Goal: Task Accomplishment & Management: Complete application form

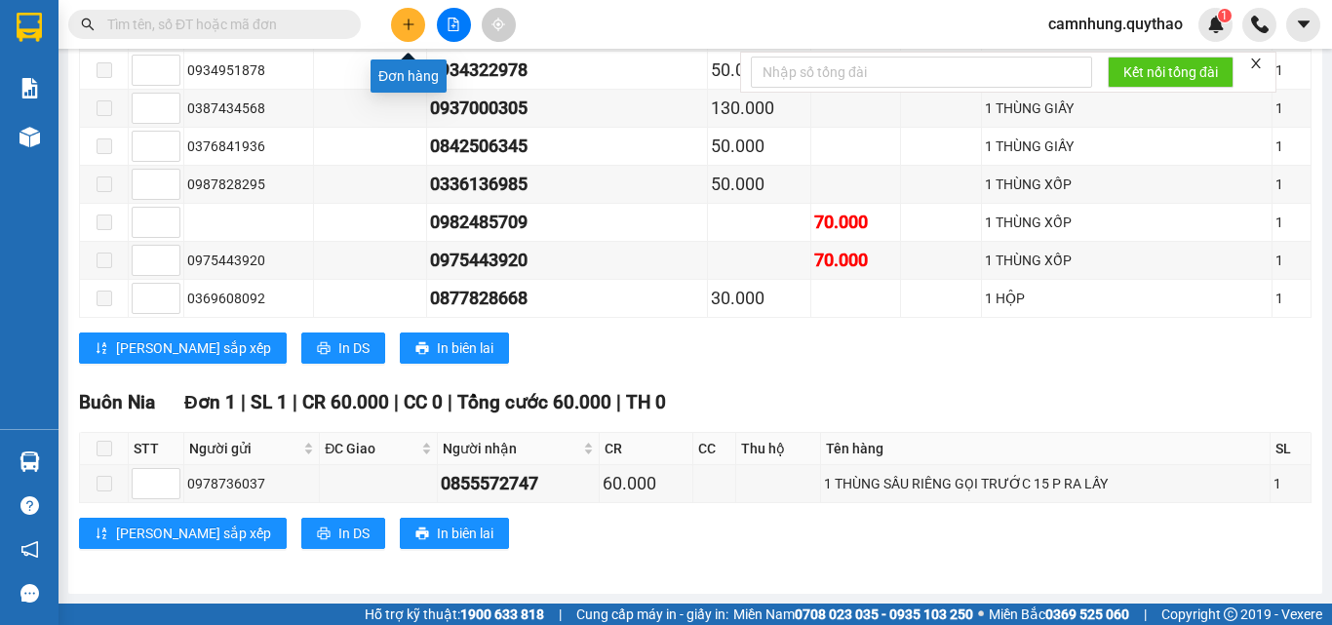
click at [408, 28] on icon "plus" at bounding box center [409, 25] width 14 height 14
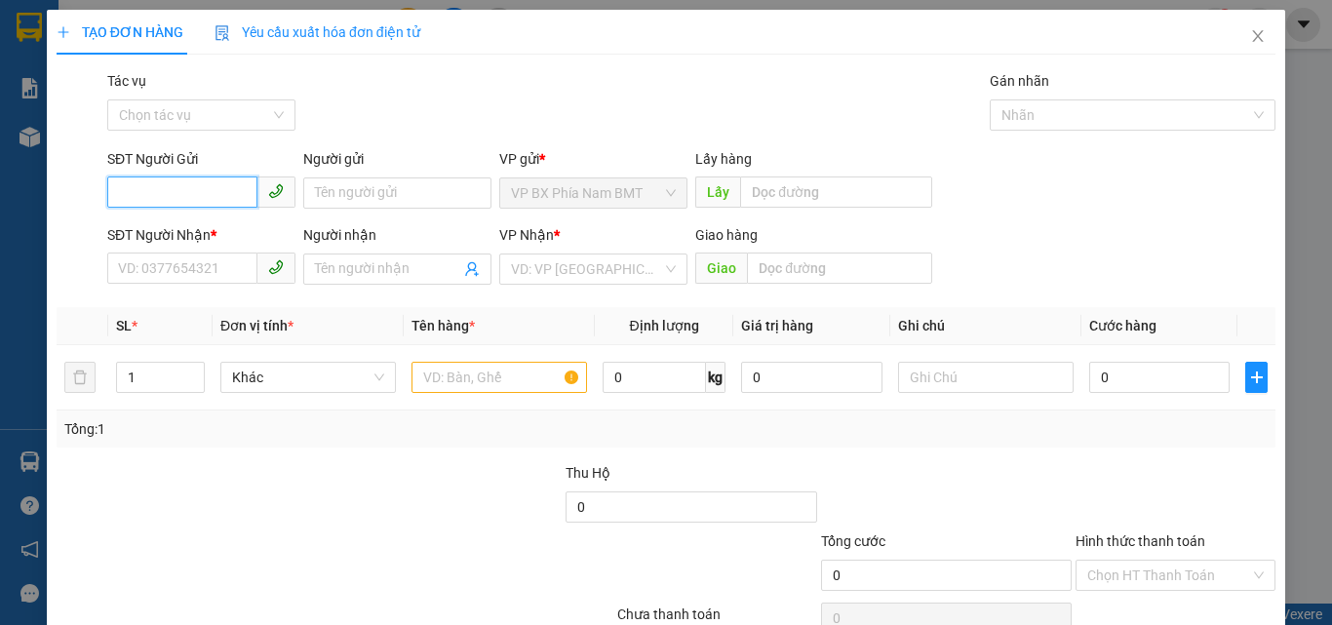
click at [168, 189] on input "SĐT Người Gửi" at bounding box center [182, 192] width 150 height 31
type input "0938131916"
click at [179, 227] on div "0938131916" at bounding box center [199, 231] width 163 height 21
type input "0345748279"
type input "BXLA"
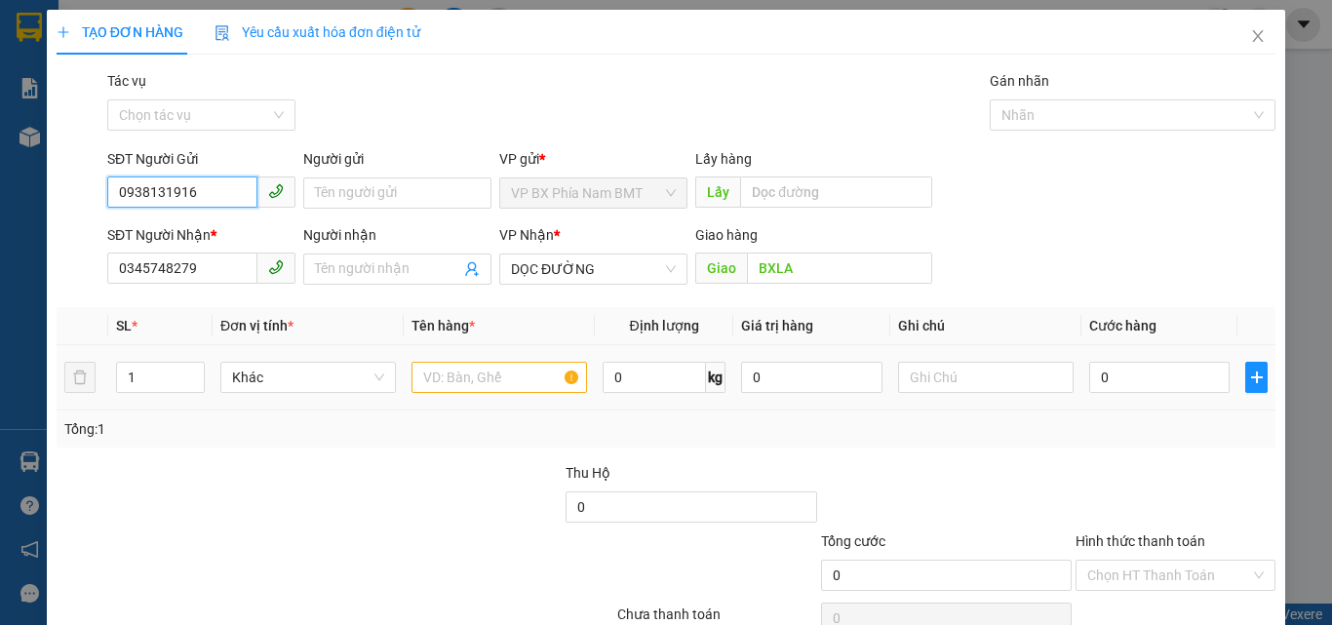
type input "0938131916"
click at [459, 373] on input "text" at bounding box center [500, 377] width 176 height 31
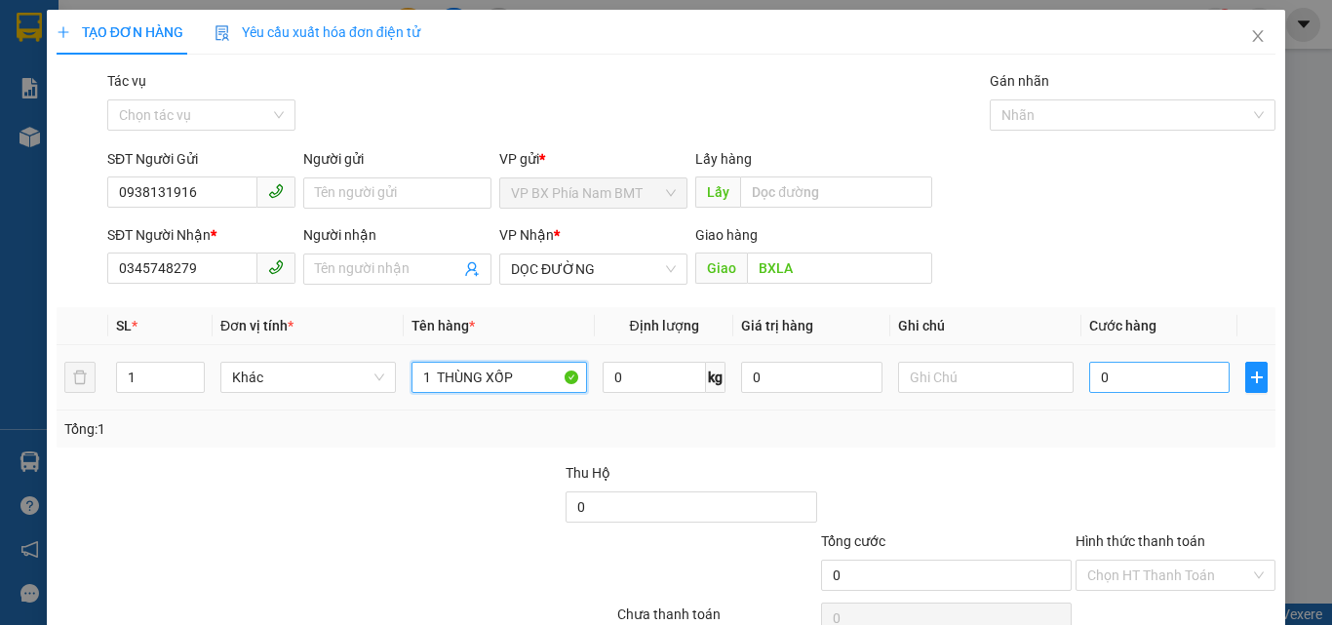
type input "1 THÙNG XỐP"
click at [1110, 374] on input "0" at bounding box center [1159, 377] width 140 height 31
type input "4"
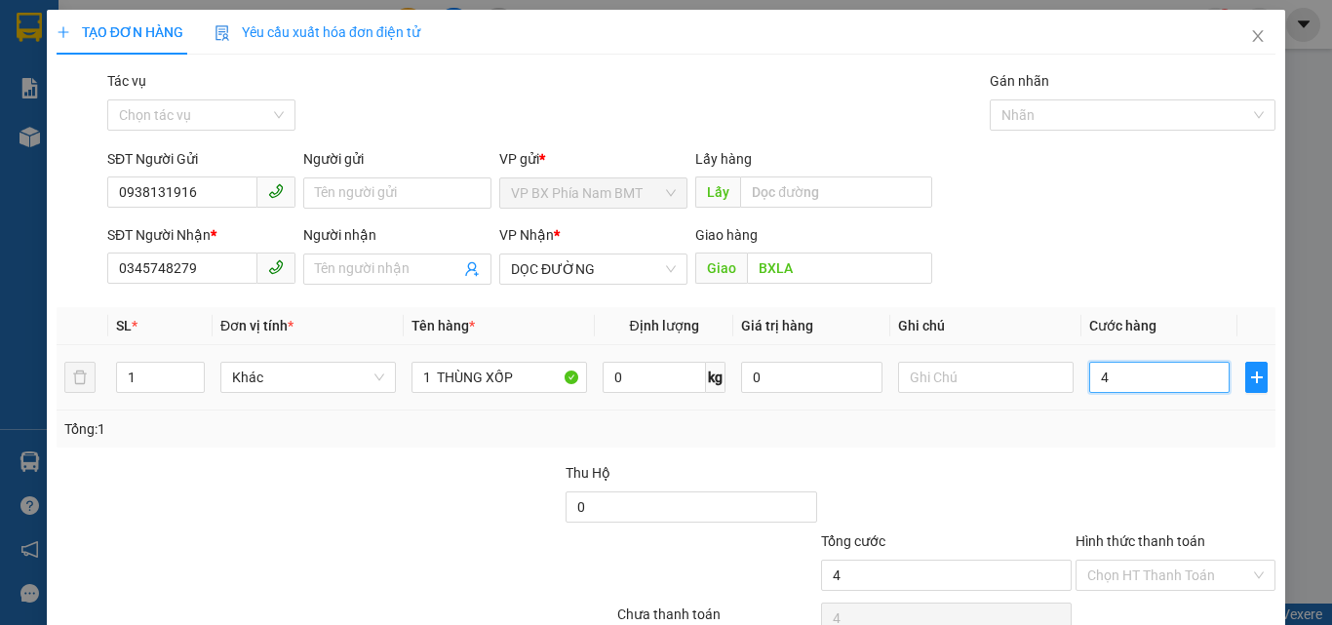
type input "40"
type input "400"
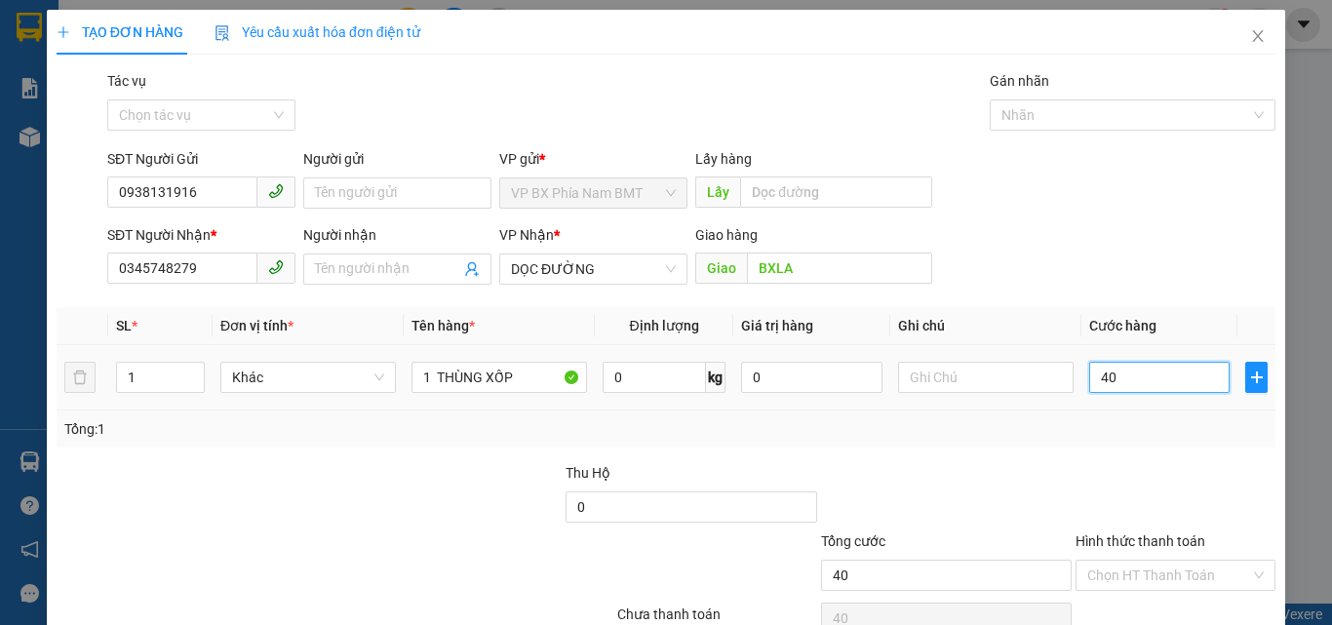
type input "400"
type input "4.000"
type input "40.000"
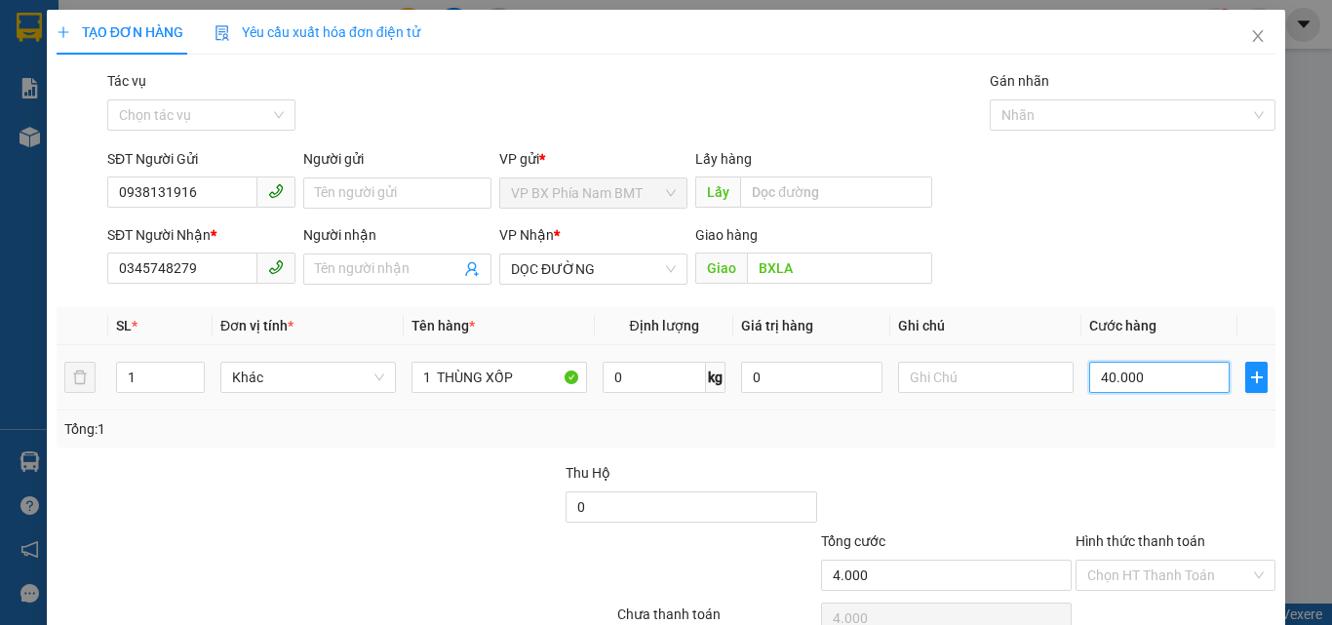
type input "40.000"
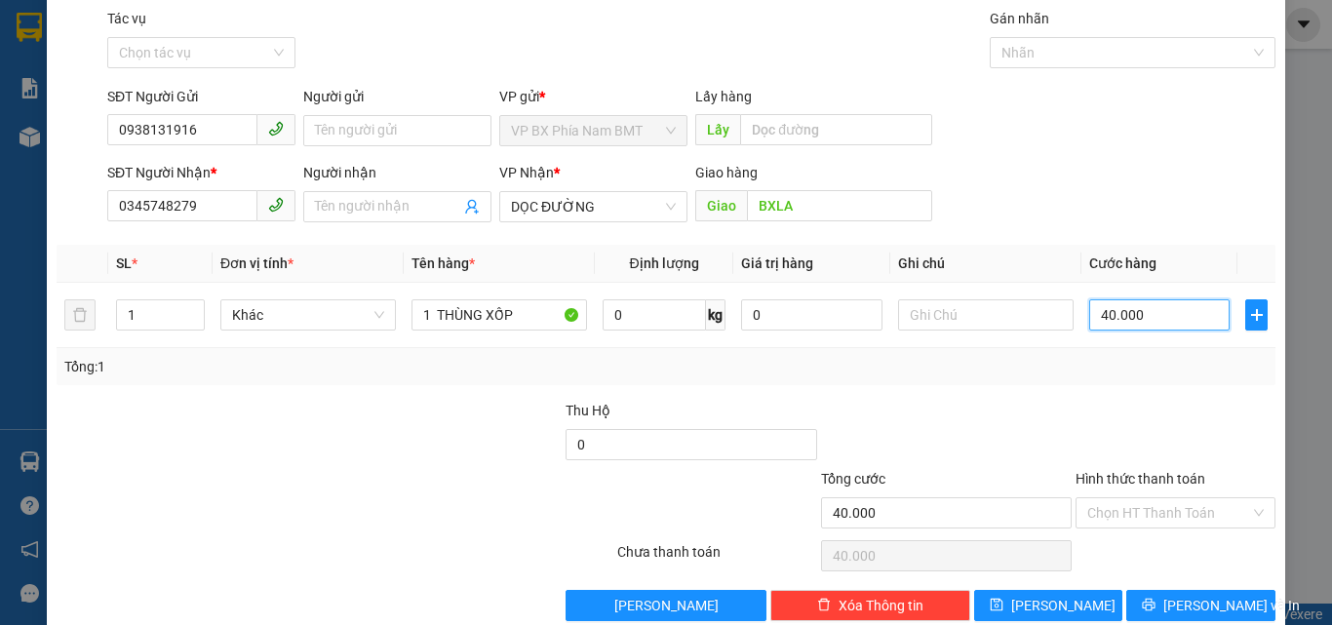
scroll to position [97, 0]
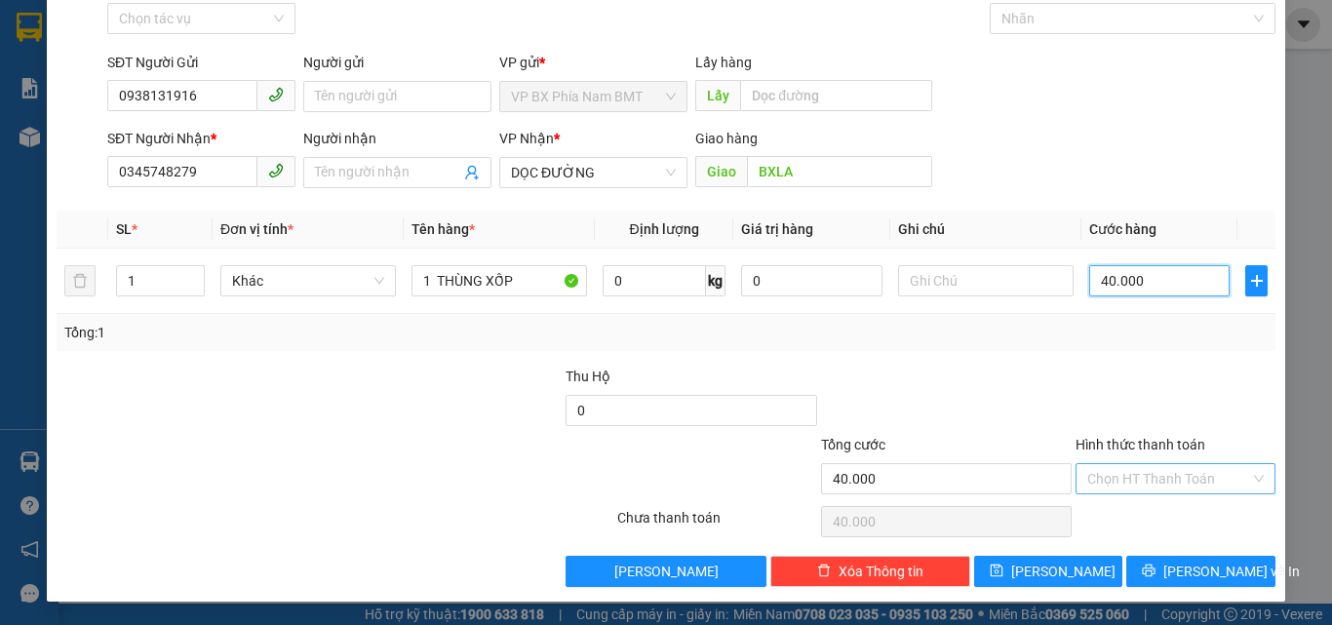
type input "40.000"
click at [1208, 479] on input "Hình thức thanh toán" at bounding box center [1168, 478] width 163 height 29
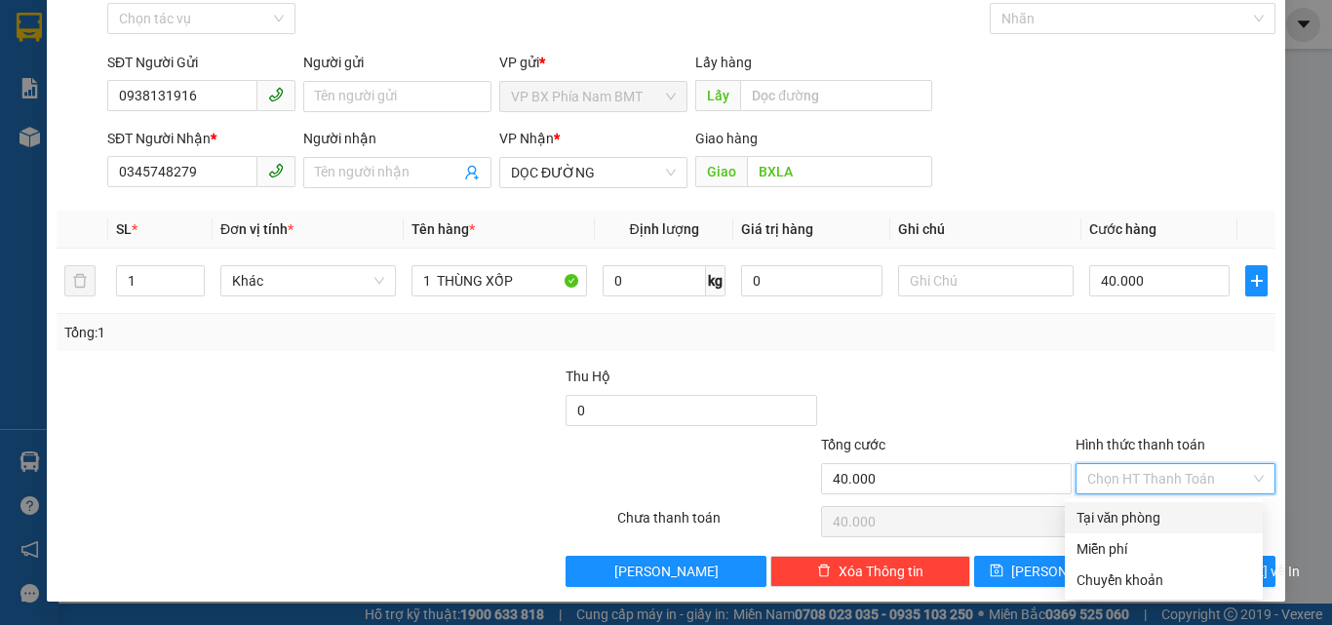
click at [1156, 524] on div "Tại văn phòng" at bounding box center [1164, 517] width 175 height 21
type input "0"
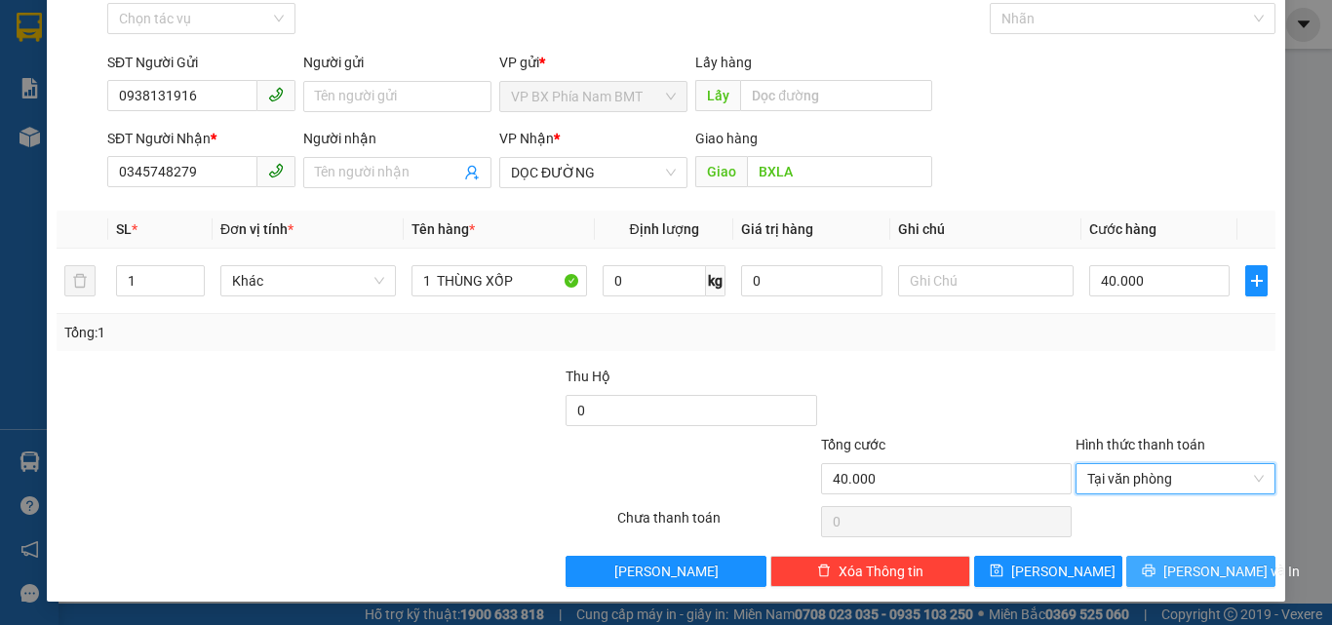
click at [1138, 570] on button "[PERSON_NAME] và In" at bounding box center [1200, 571] width 149 height 31
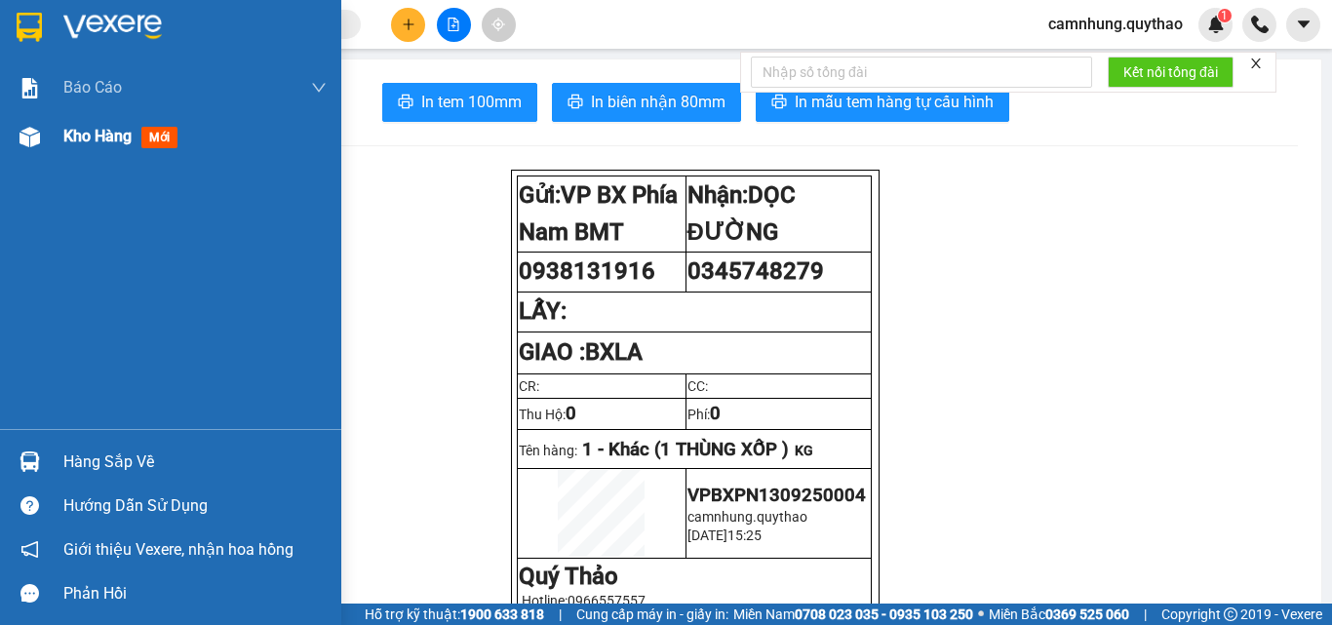
click at [86, 147] on div "Kho hàng mới" at bounding box center [124, 136] width 122 height 24
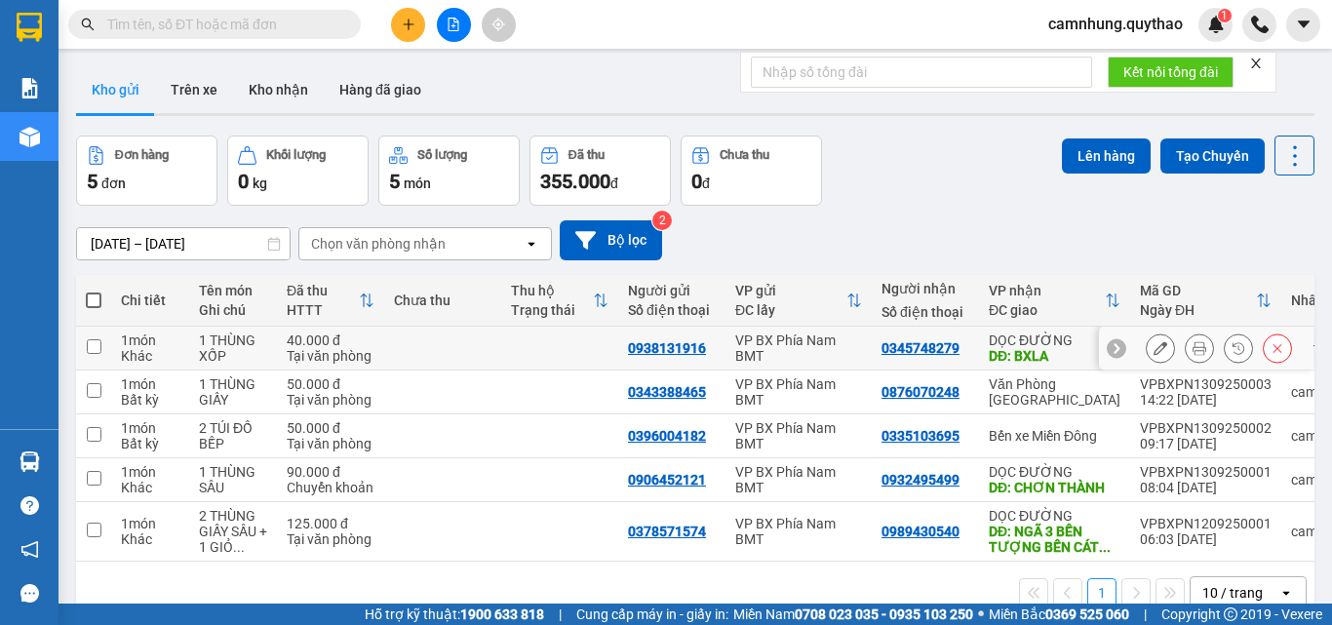
click at [1154, 343] on icon at bounding box center [1161, 348] width 14 height 14
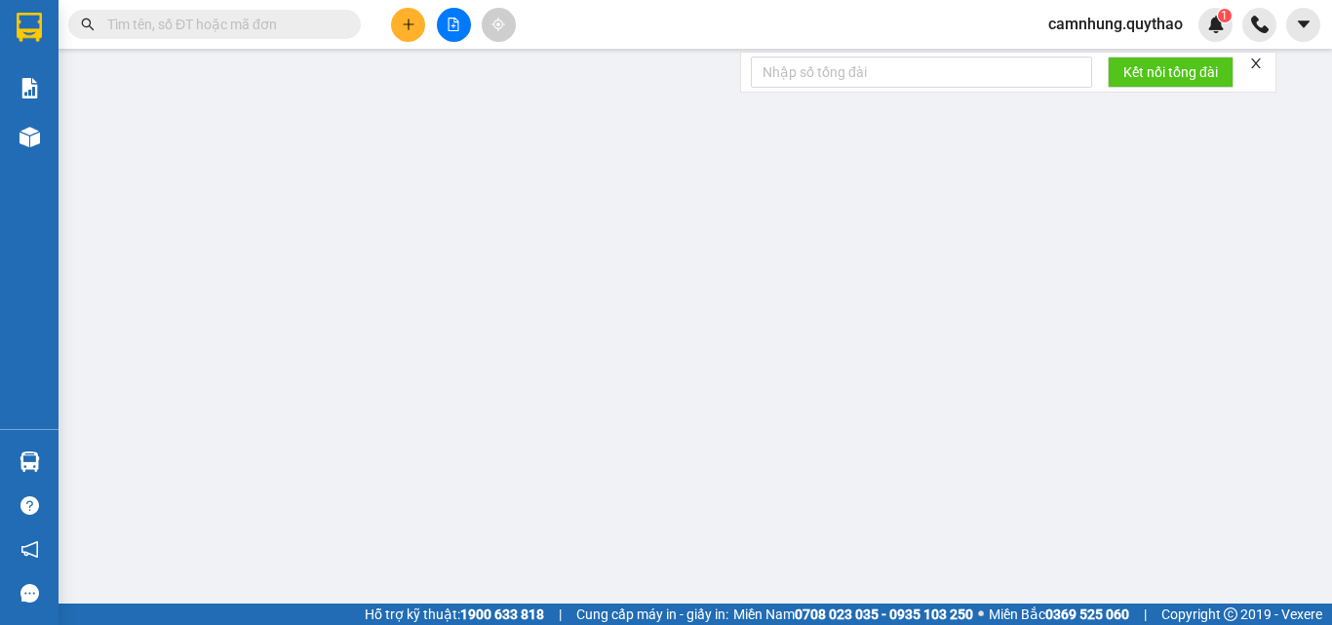
type input "0938131916"
type input "0345748279"
type input "BXLA"
type input "40.000"
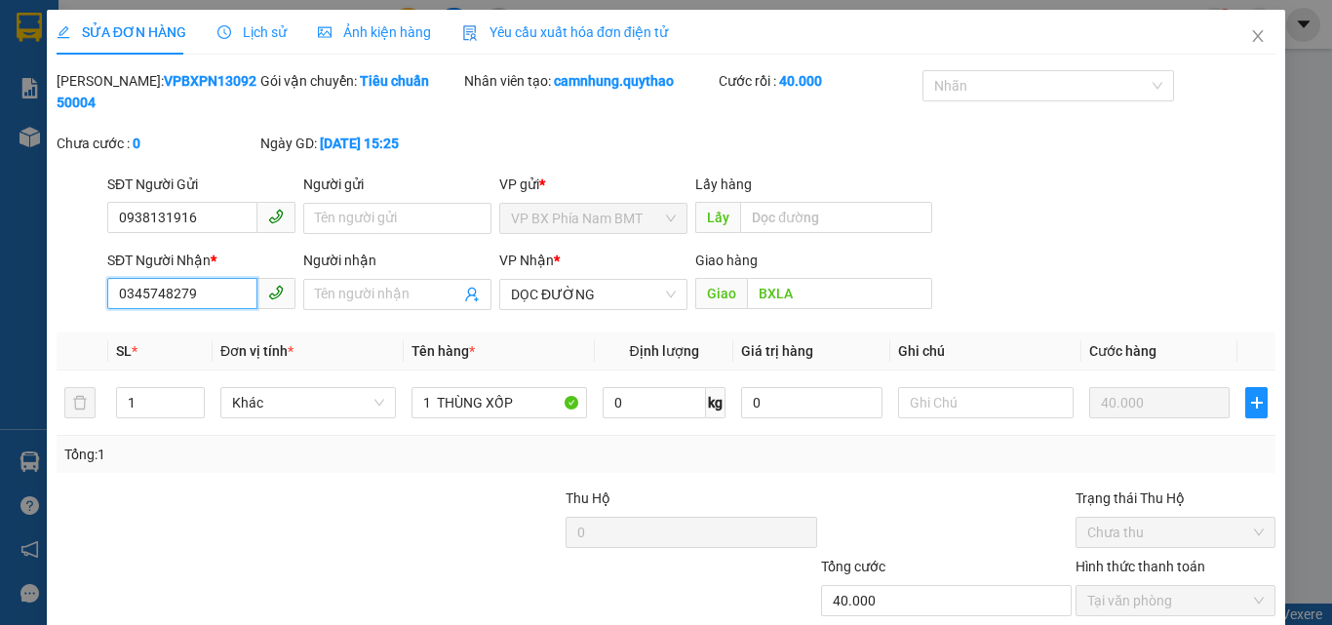
drag, startPoint x: 201, startPoint y: 269, endPoint x: 0, endPoint y: 266, distance: 200.9
click at [0, 266] on div "SỬA ĐƠN HÀNG Lịch sử Ảnh kiện hàng Yêu cầu xuất hóa đơn điện tử Total Paid Fee …" at bounding box center [666, 312] width 1332 height 625
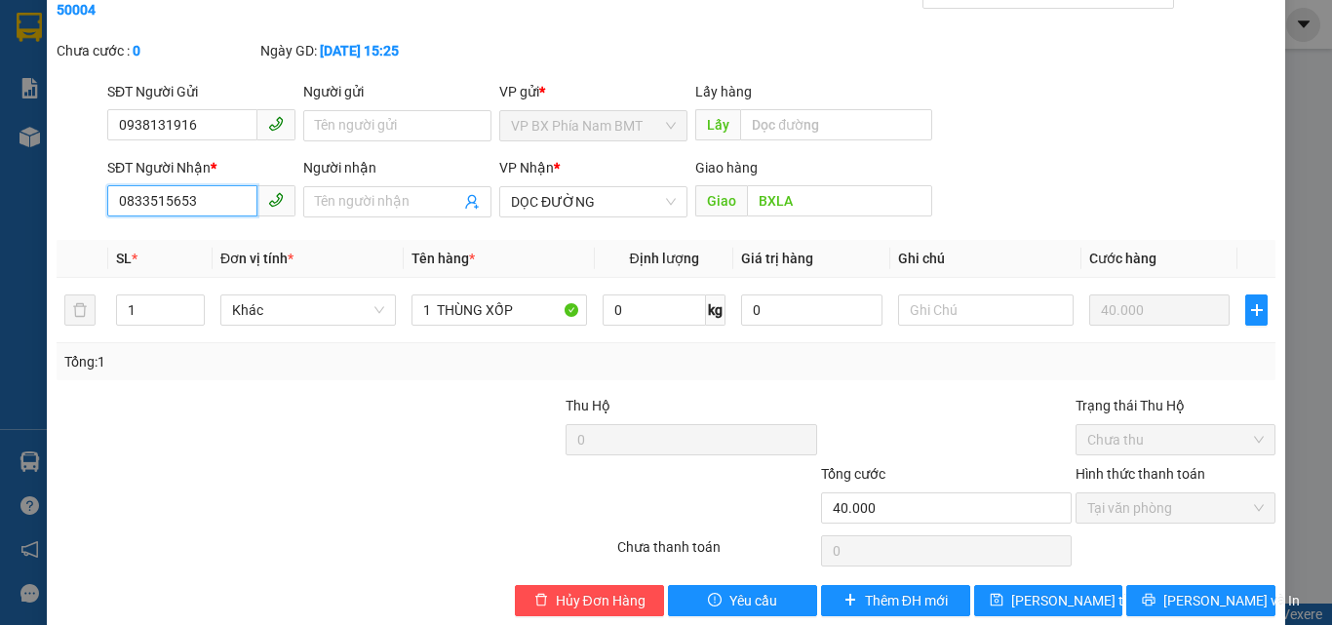
scroll to position [100, 0]
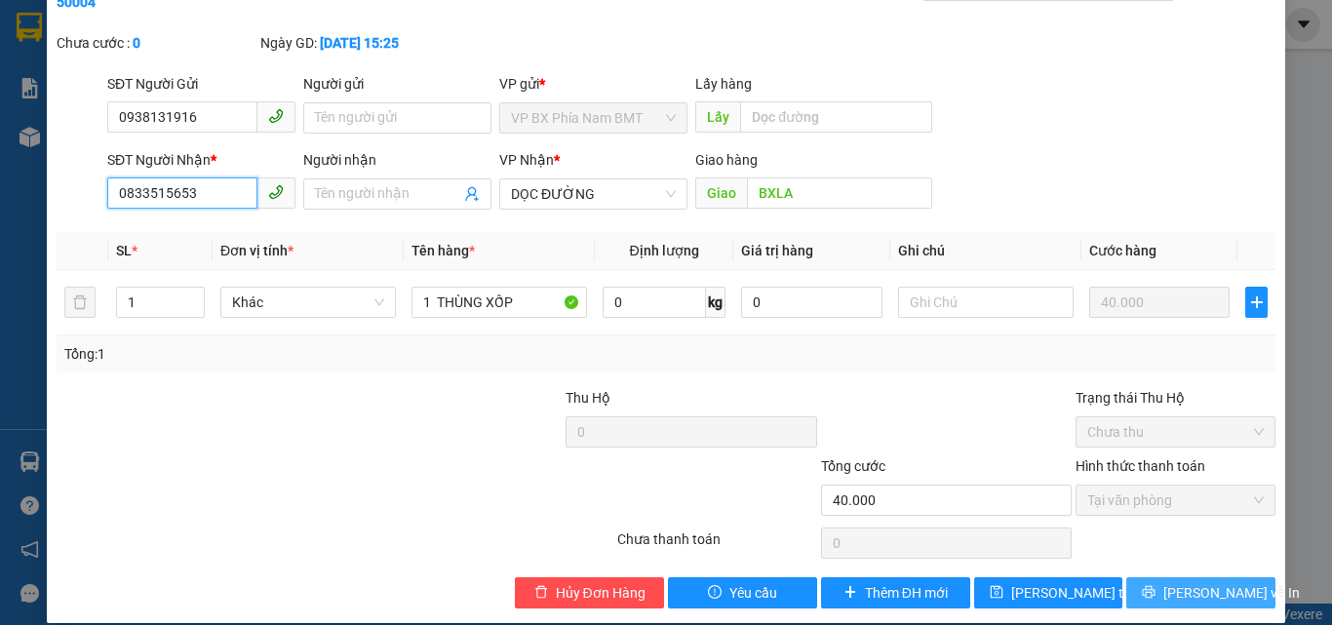
type input "0833515653"
click at [1170, 577] on button "[PERSON_NAME] và In" at bounding box center [1200, 592] width 149 height 31
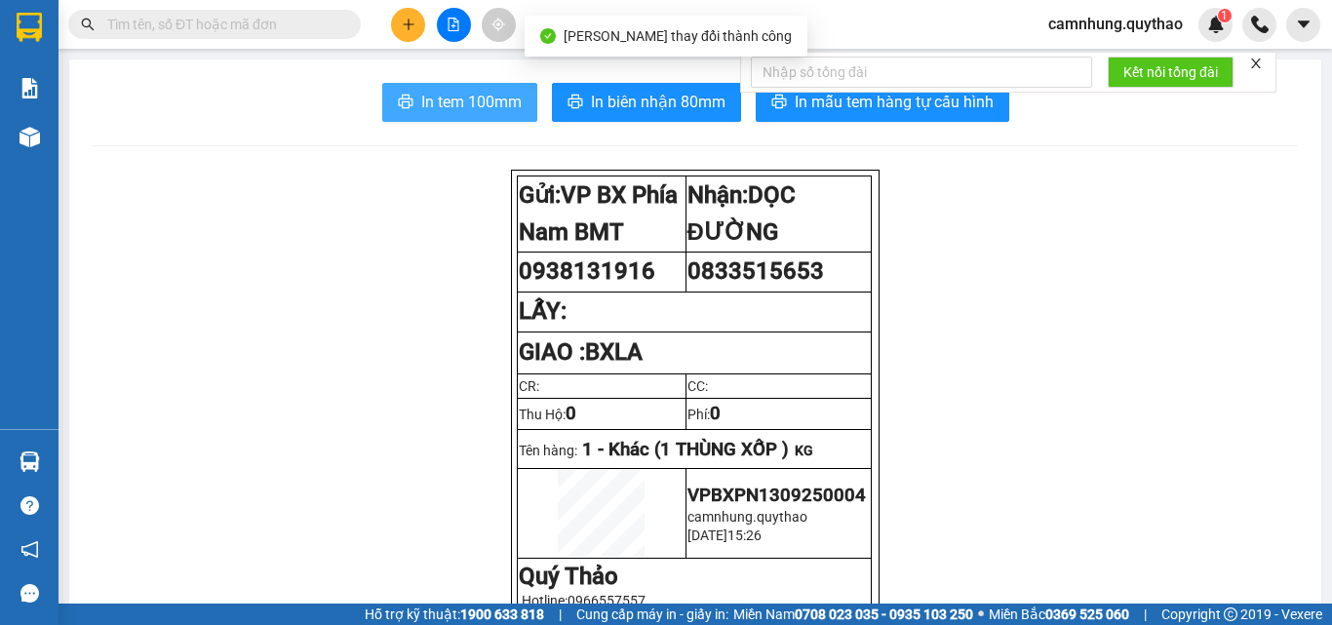
click at [491, 105] on span "In tem 100mm" at bounding box center [471, 102] width 100 height 24
